Goal: Transaction & Acquisition: Purchase product/service

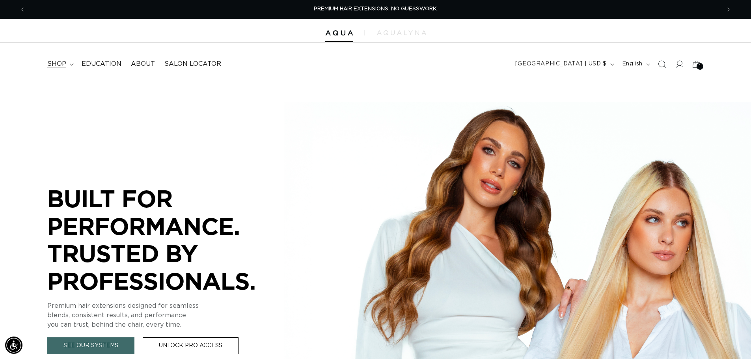
click at [51, 62] on span "shop" at bounding box center [56, 64] width 19 height 8
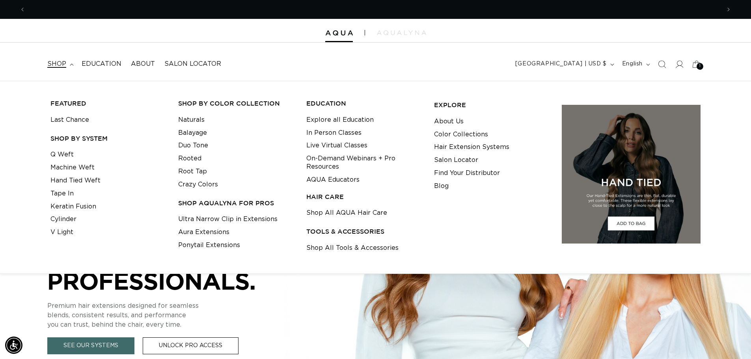
scroll to position [0, 695]
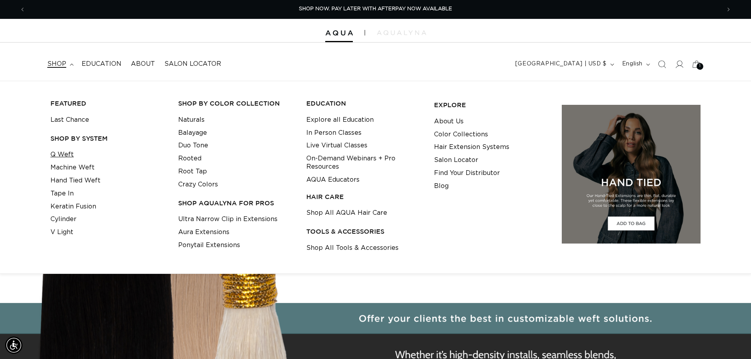
click at [69, 155] on link "Q Weft" at bounding box center [61, 154] width 23 height 13
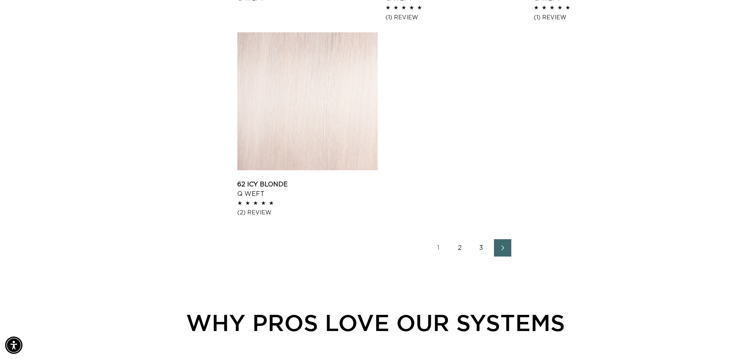
scroll to position [0, 695]
drag, startPoint x: 462, startPoint y: 248, endPoint x: 477, endPoint y: 246, distance: 15.2
click at [462, 248] on link "2" at bounding box center [459, 247] width 17 height 17
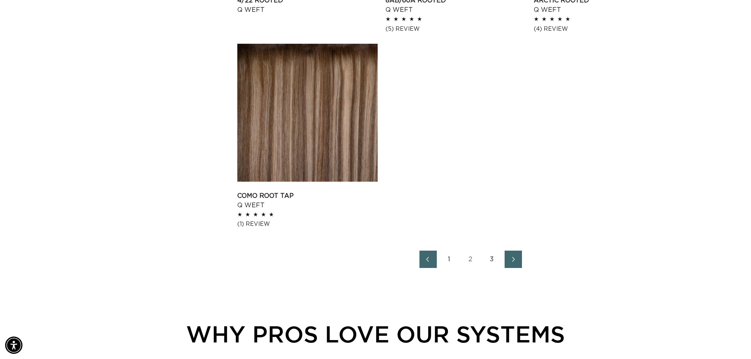
scroll to position [1340, 0]
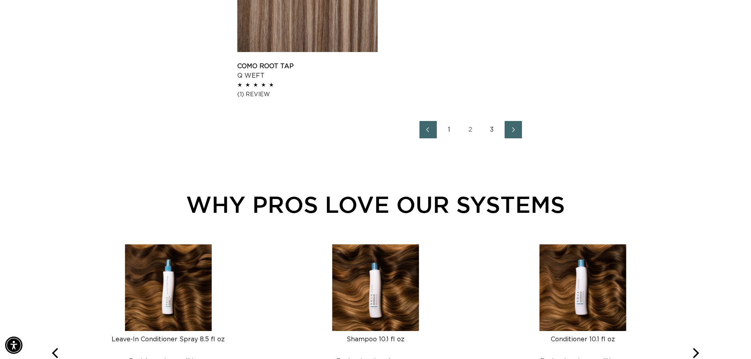
click at [487, 128] on link "3" at bounding box center [491, 129] width 17 height 17
